Goal: Task Accomplishment & Management: Manage account settings

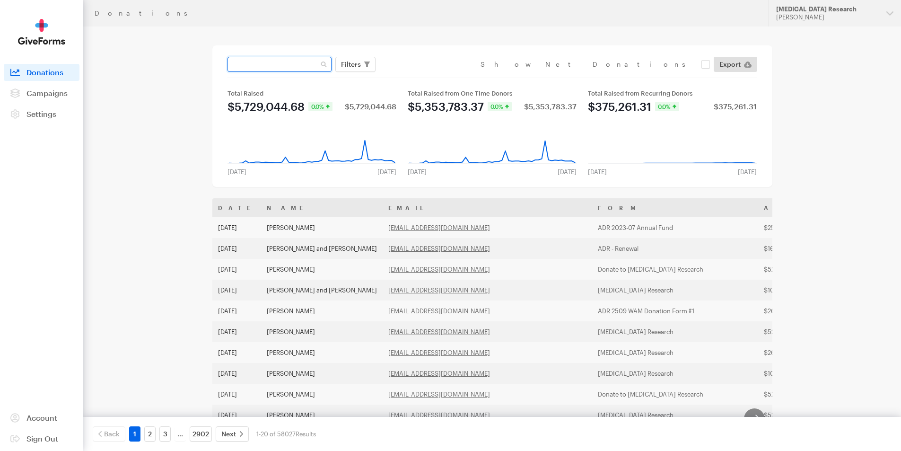
click at [293, 66] on input "text" at bounding box center [280, 64] width 104 height 15
type input "[EMAIL_ADDRESS][DOMAIN_NAME]"
click at [423, 77] on button "Apply" at bounding box center [438, 84] width 30 height 15
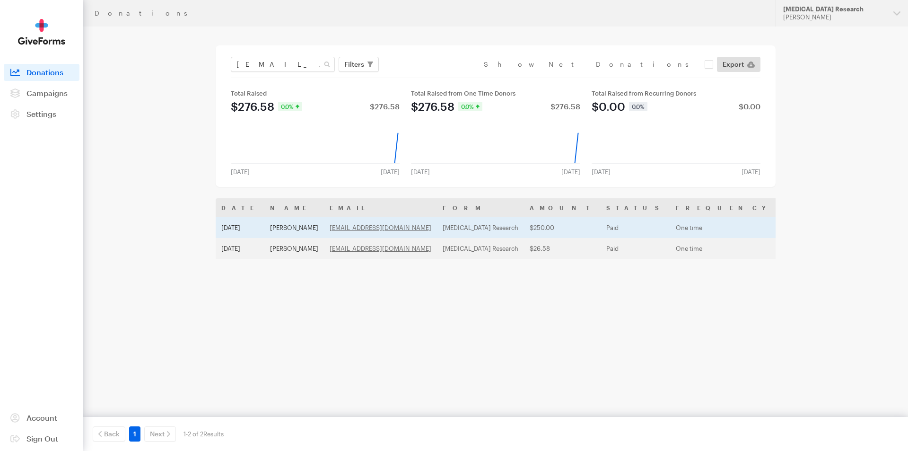
click at [248, 230] on td "[DATE]" at bounding box center [240, 227] width 49 height 21
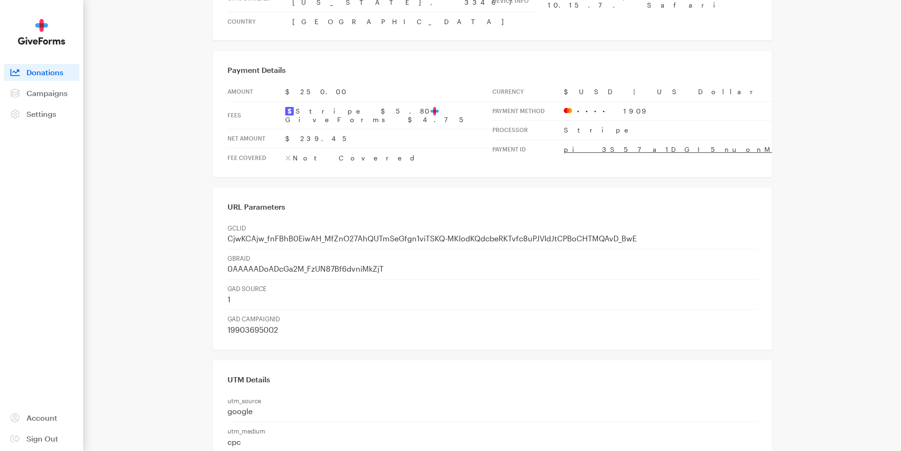
scroll to position [30, 0]
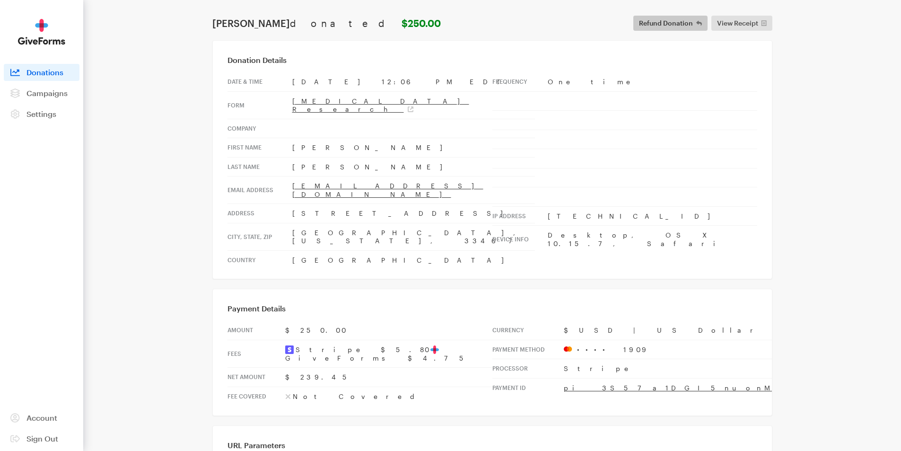
click at [668, 28] on span "Refund Donation" at bounding box center [666, 23] width 54 height 11
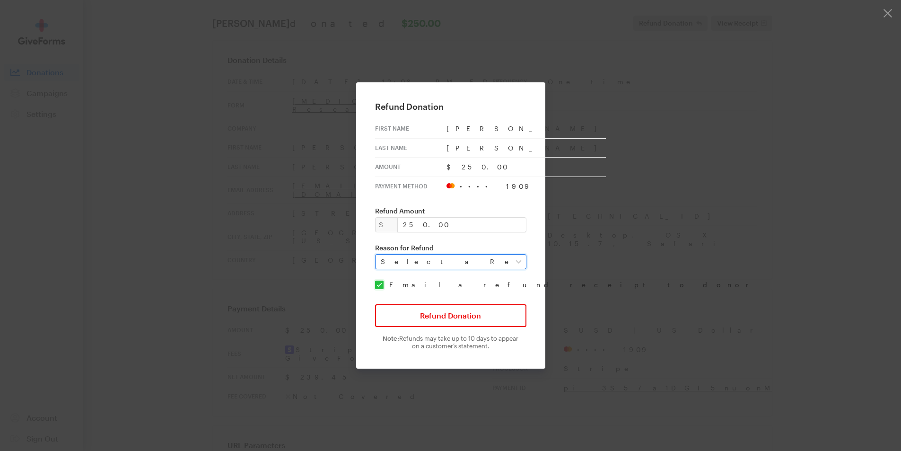
click at [447, 258] on select "Select a Reason Fraud Duplicate Other" at bounding box center [450, 261] width 151 height 15
select select "requested_by_customer"
click at [381, 254] on select "Select a Reason Fraud Duplicate Other" at bounding box center [450, 261] width 151 height 15
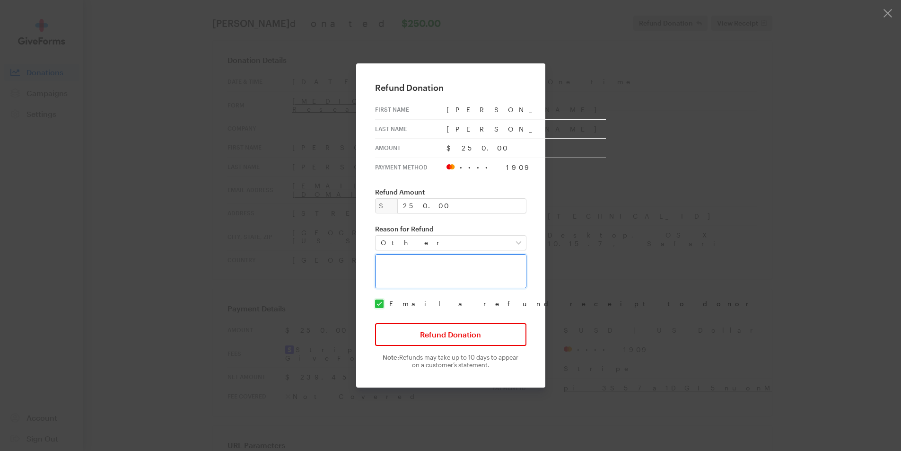
click at [407, 268] on textarea at bounding box center [450, 271] width 151 height 34
type textarea "only intended on $25.00"
click at [441, 329] on button "Refund Donation" at bounding box center [450, 334] width 151 height 23
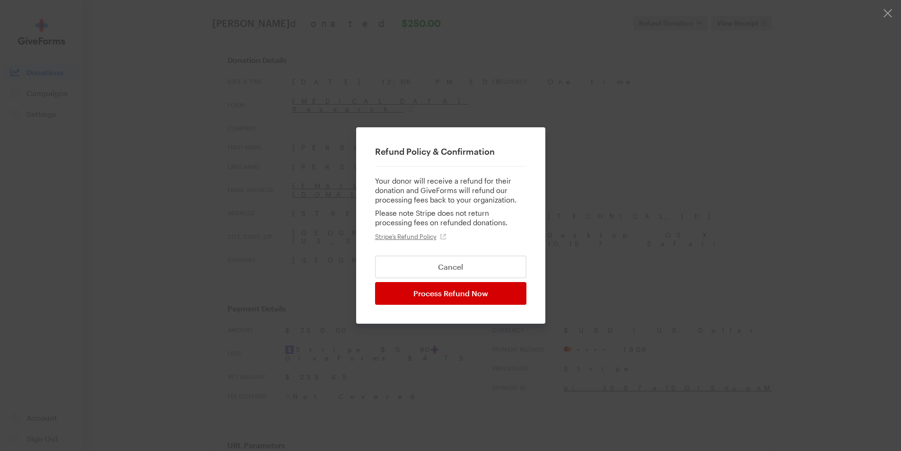
click at [431, 293] on input "Process Refund Now" at bounding box center [450, 293] width 151 height 23
type input "Processing..."
